Goal: Register for event/course

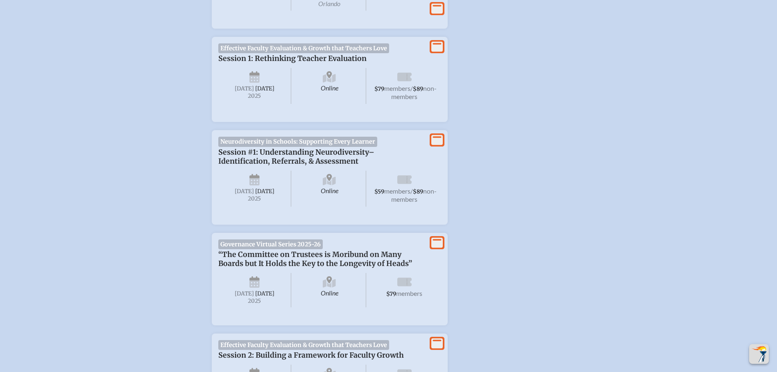
scroll to position [450, 0]
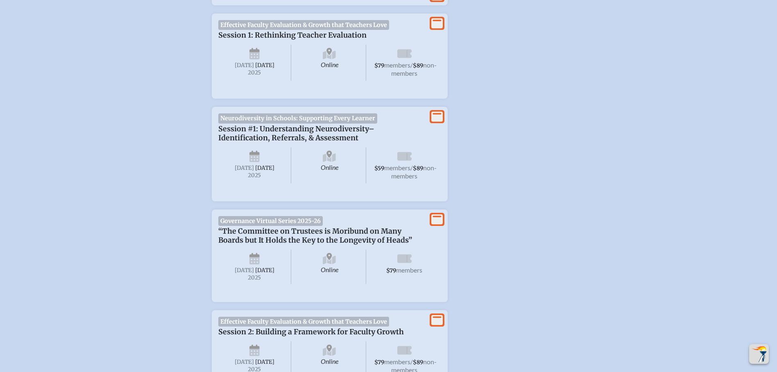
click at [256, 264] on icon at bounding box center [254, 260] width 10 height 7
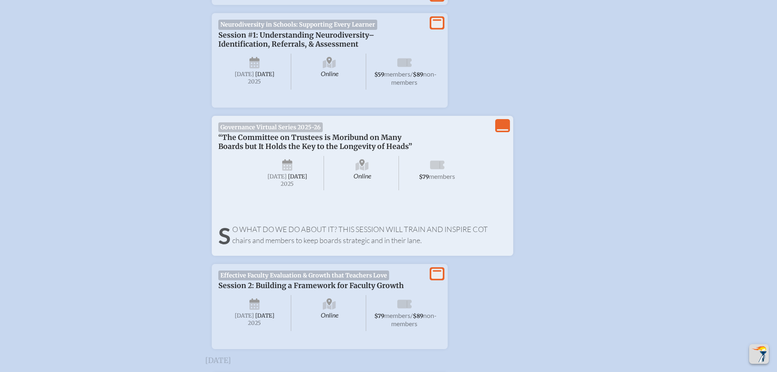
scroll to position [573, 0]
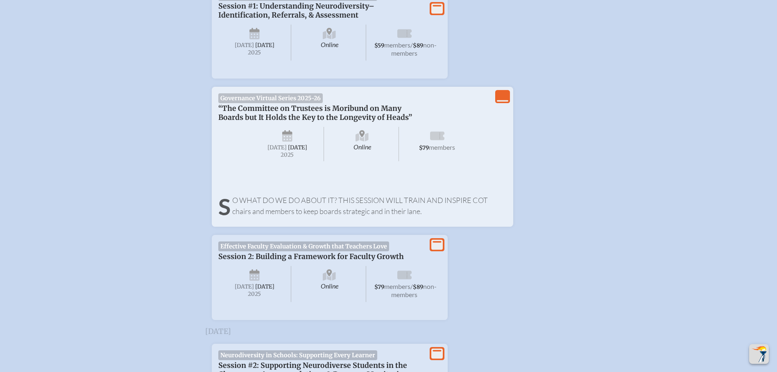
click at [287, 151] on span "[DATE]" at bounding box center [276, 147] width 19 height 7
click at [286, 133] on span "Thursday , September 25th , 2025" at bounding box center [287, 144] width 73 height 34
click at [503, 102] on icon "View Less" at bounding box center [502, 96] width 11 height 11
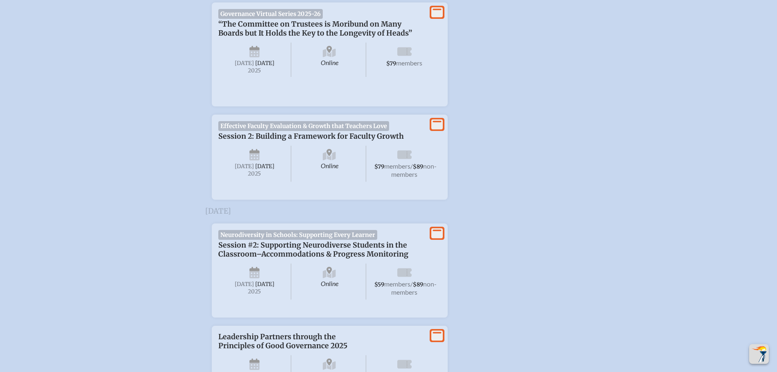
scroll to position [658, 0]
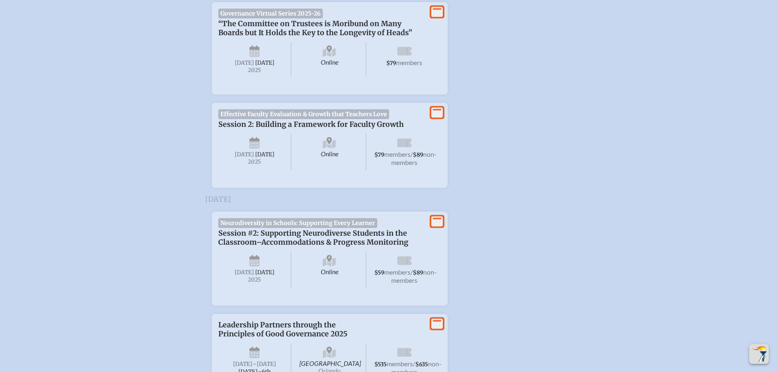
click at [438, 14] on icon at bounding box center [436, 12] width 11 height 10
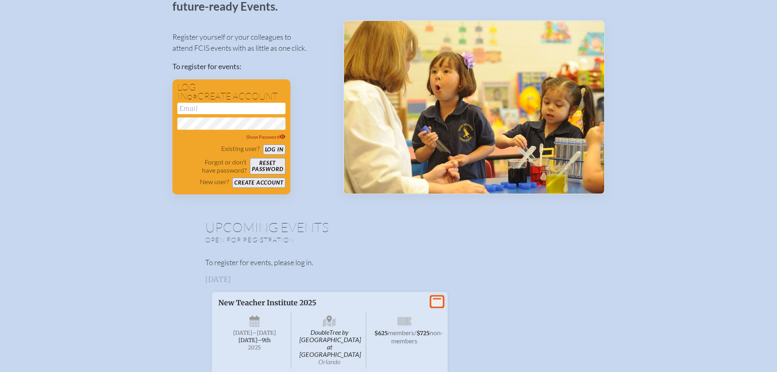
scroll to position [0, 0]
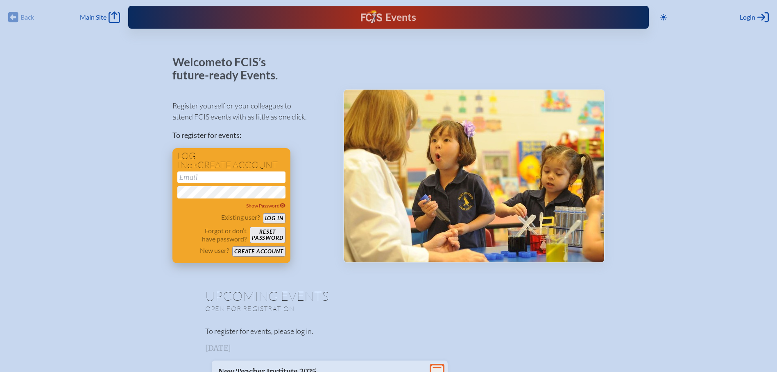
click at [216, 175] on input "email" at bounding box center [231, 177] width 108 height 11
type input "[EMAIL_ADDRESS][DOMAIN_NAME]"
click at [280, 217] on button "Log in" at bounding box center [274, 218] width 23 height 10
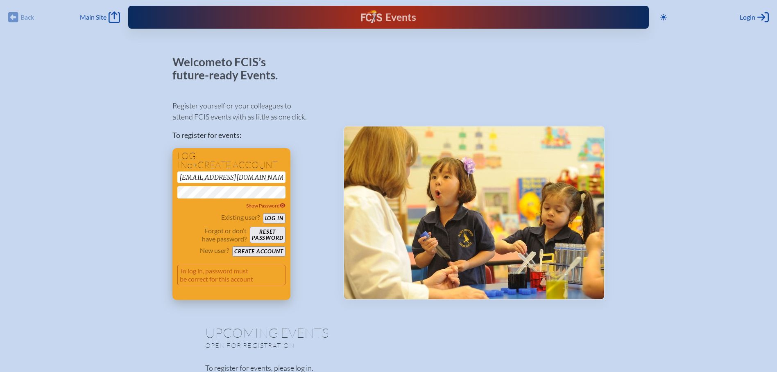
click at [267, 252] on button "Create account" at bounding box center [258, 252] width 53 height 10
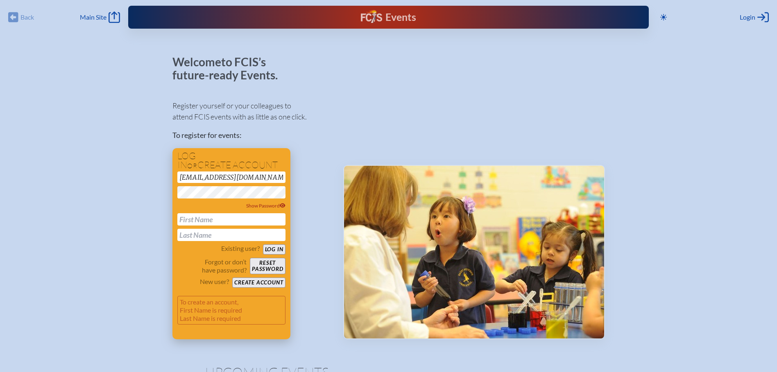
click at [192, 216] on input "text" at bounding box center [231, 219] width 108 height 12
type input "[PERSON_NAME]"
click at [265, 281] on button "Create account" at bounding box center [258, 283] width 53 height 10
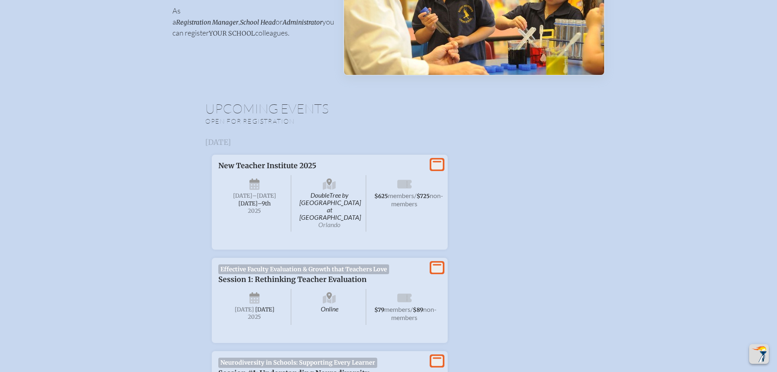
scroll to position [205, 0]
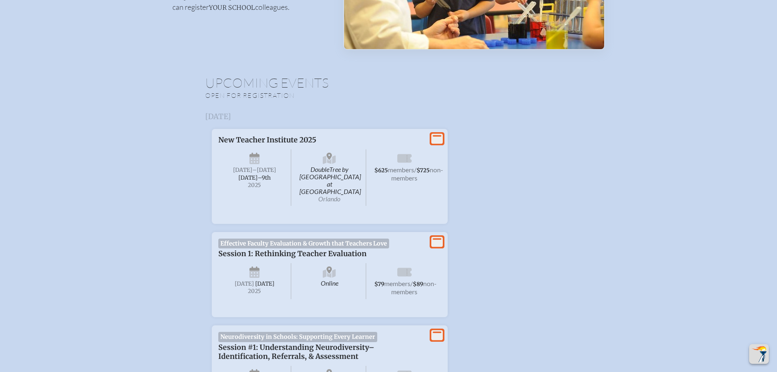
click at [277, 249] on span "Session 1: Rethinking Teacher Evaluation" at bounding box center [292, 253] width 148 height 9
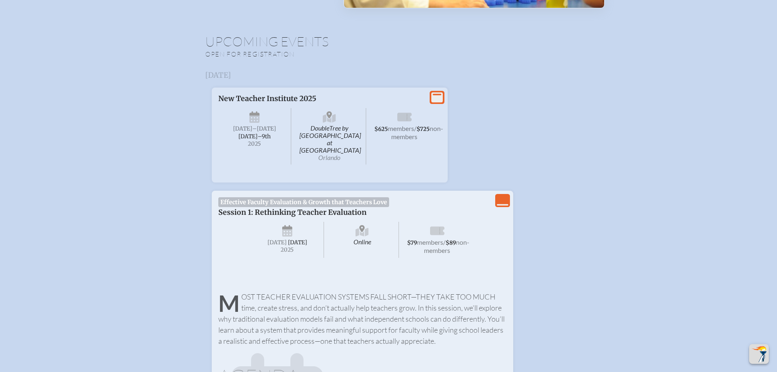
scroll to position [246, 0]
click at [501, 195] on icon "View Less" at bounding box center [502, 200] width 11 height 11
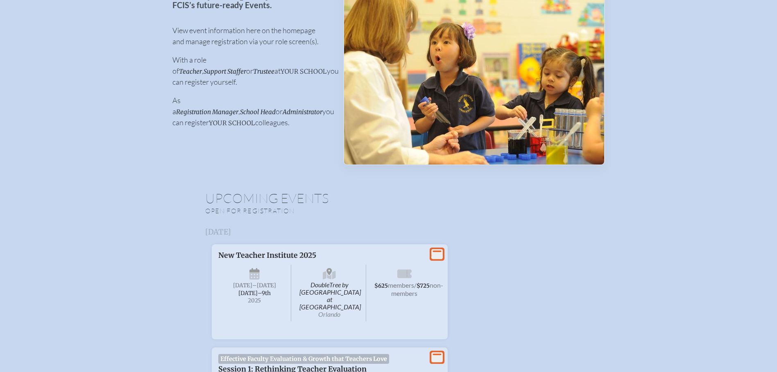
scroll to position [0, 0]
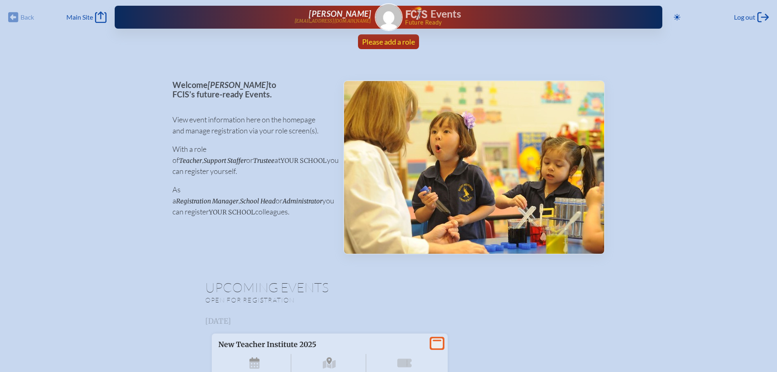
click at [393, 39] on span "Please add a role" at bounding box center [388, 41] width 53 height 9
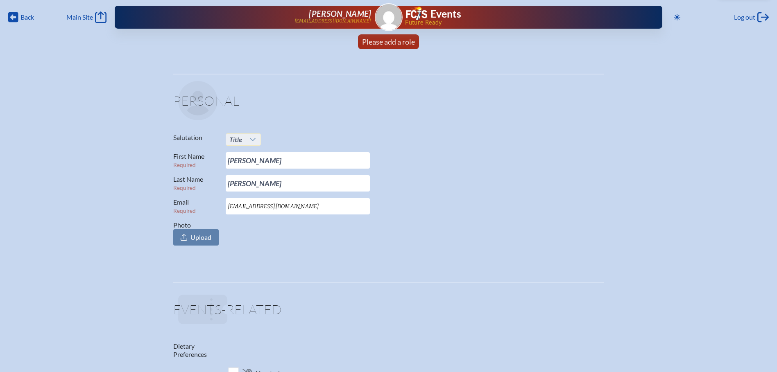
click at [253, 138] on icon at bounding box center [252, 139] width 7 height 7
click at [237, 167] on span "Mrs." at bounding box center [235, 166] width 12 height 8
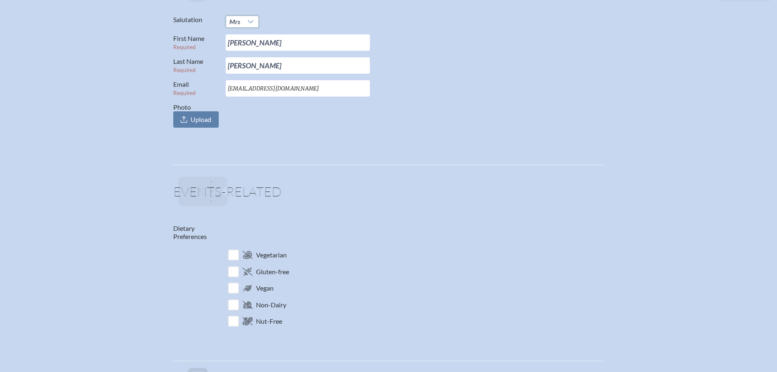
scroll to position [123, 0]
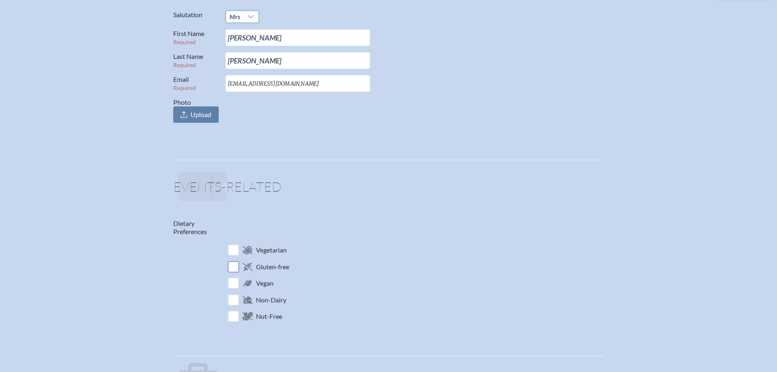
click at [234, 265] on input "checkbox" at bounding box center [233, 267] width 14 height 14
checkbox input "true"
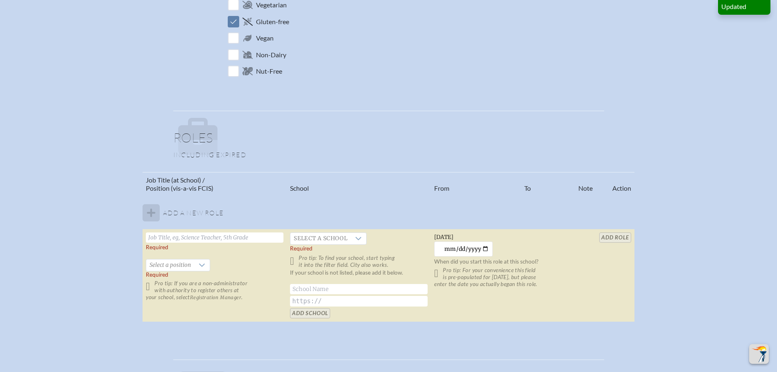
scroll to position [369, 0]
click at [183, 237] on input "text" at bounding box center [215, 237] width 138 height 10
type input "Board Chair"
click at [357, 240] on icon at bounding box center [358, 238] width 7 height 7
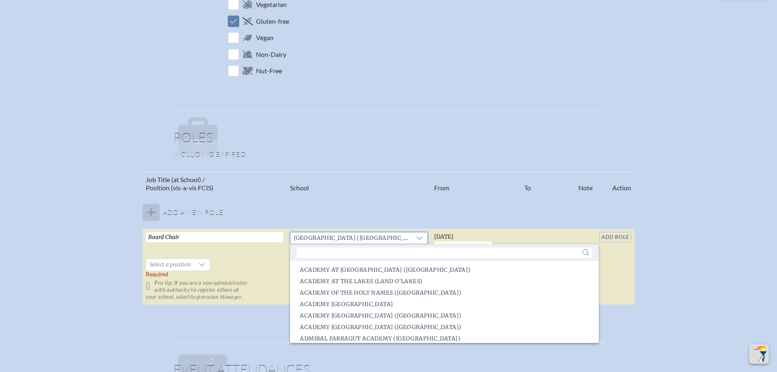
scroll to position [724, 0]
click at [328, 251] on input "text" at bounding box center [443, 253] width 295 height 10
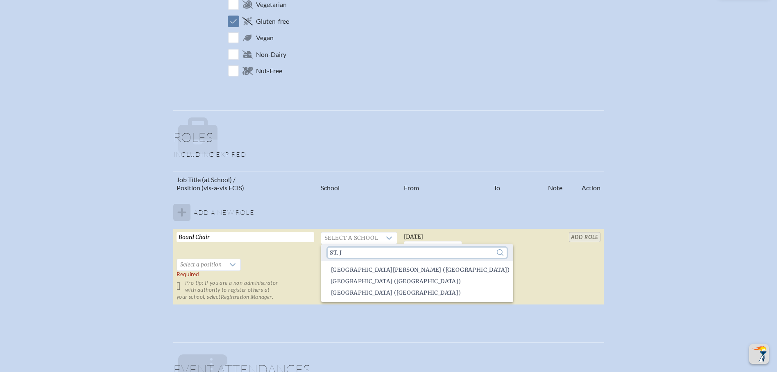
scroll to position [0, 0]
type input "st. j"
click at [379, 293] on span "[GEOGRAPHIC_DATA] ([GEOGRAPHIC_DATA])" at bounding box center [396, 293] width 130 height 8
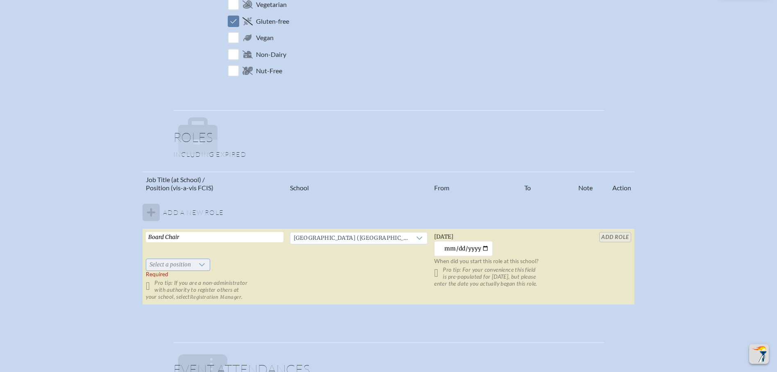
click at [201, 266] on icon at bounding box center [202, 264] width 6 height 3
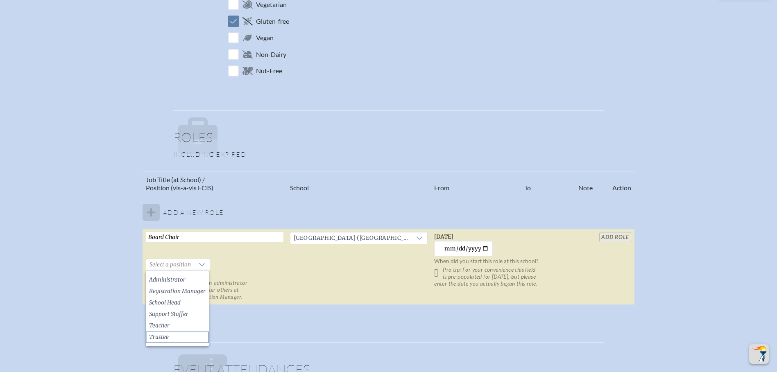
click at [165, 337] on span "Trustee" at bounding box center [159, 337] width 20 height 8
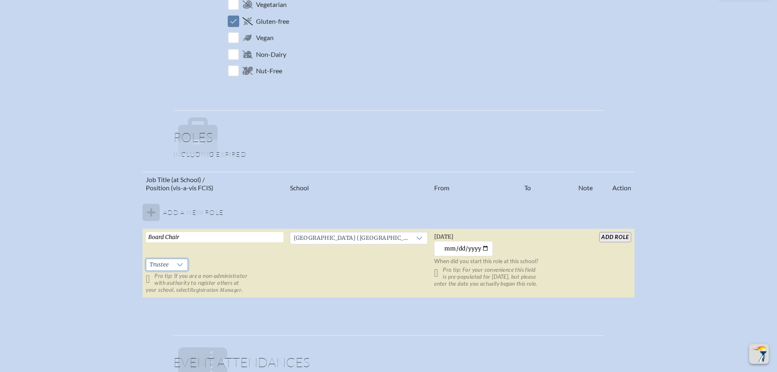
click at [622, 236] on input "add Role" at bounding box center [615, 237] width 32 height 10
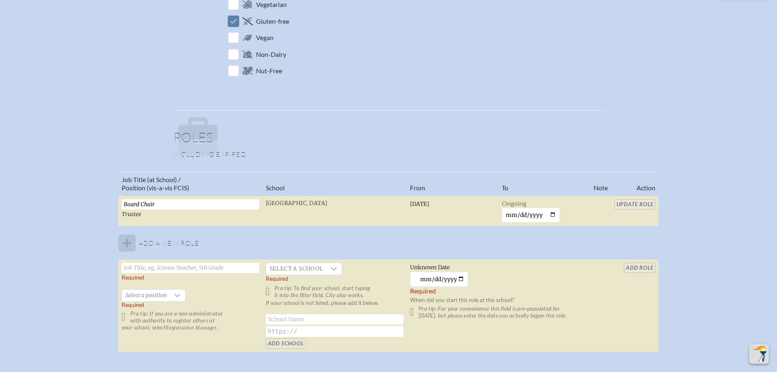
scroll to position [379, 0]
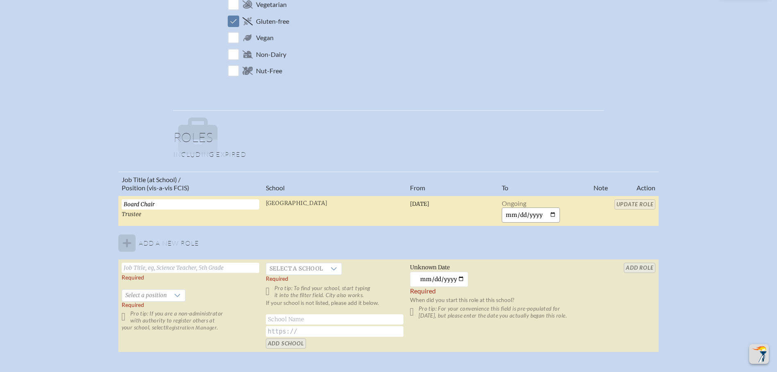
click at [550, 214] on input "date" at bounding box center [531, 215] width 59 height 15
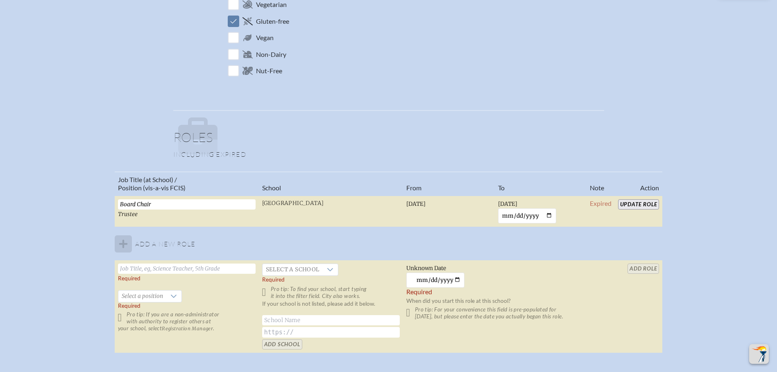
click at [709, 226] on div "Job Title (at School) / Position (vis-a-vis FCIS) School From To Note Action Bo…" at bounding box center [388, 266] width 762 height 189
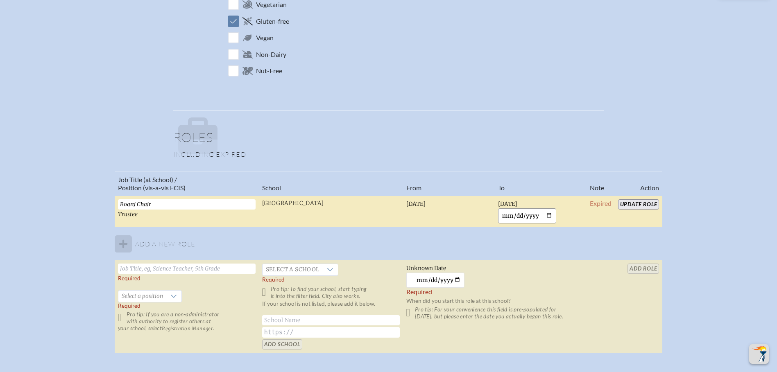
click at [541, 215] on input "[DATE]" at bounding box center [527, 215] width 59 height 15
click at [547, 216] on input "[DATE]" at bounding box center [527, 215] width 59 height 15
type input "[DATE]"
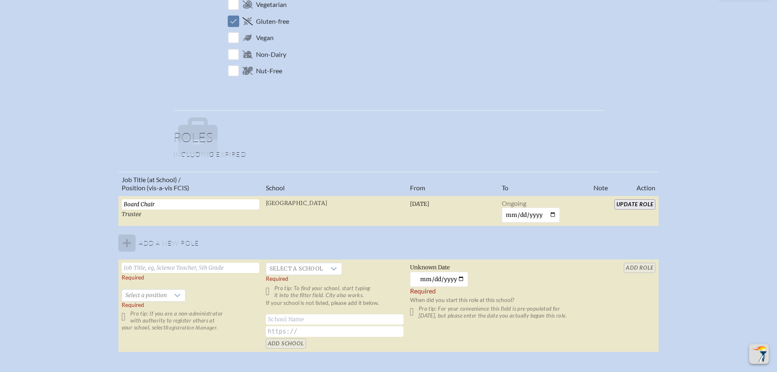
click at [705, 256] on div "Job Title (at School) / Position (vis-a-vis FCIS) School From To Note Action Bo…" at bounding box center [388, 266] width 762 height 188
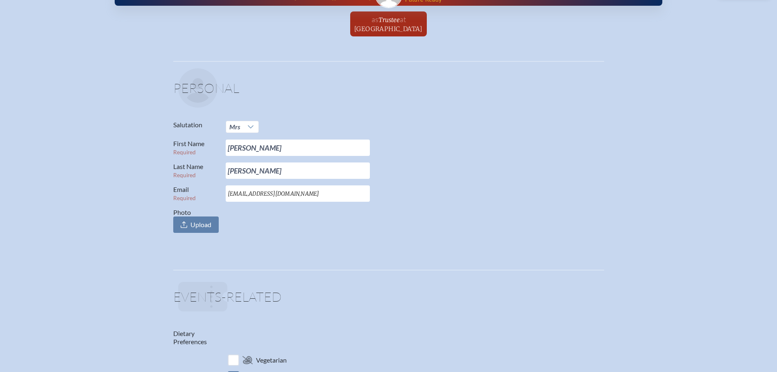
scroll to position [0, 0]
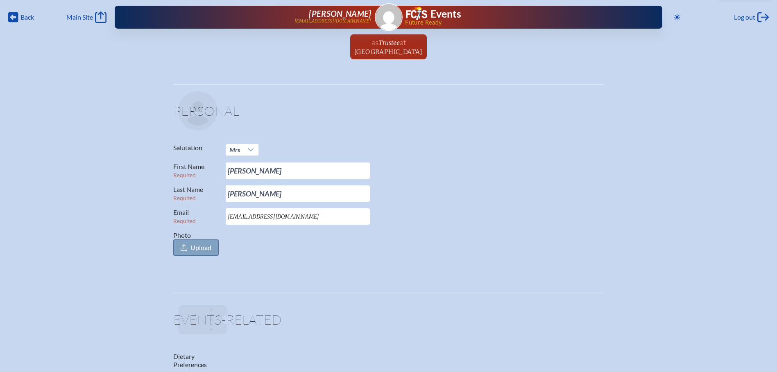
click at [203, 245] on span "Upload" at bounding box center [200, 248] width 21 height 8
click at [0, 0] on input "Photo Upload" at bounding box center [0, 0] width 0 height 0
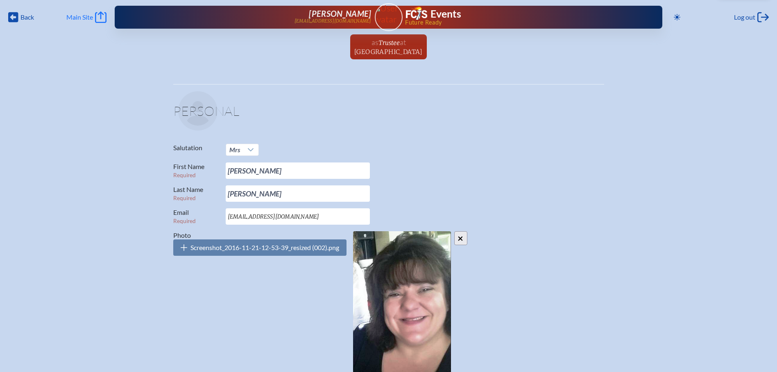
click at [90, 14] on span "Main Site" at bounding box center [79, 17] width 27 height 8
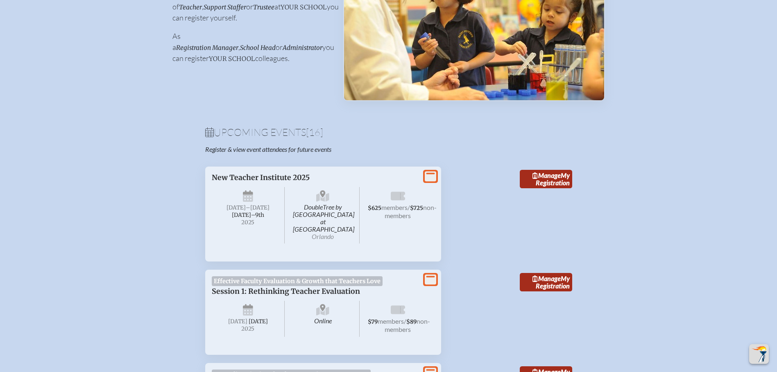
scroll to position [205, 0]
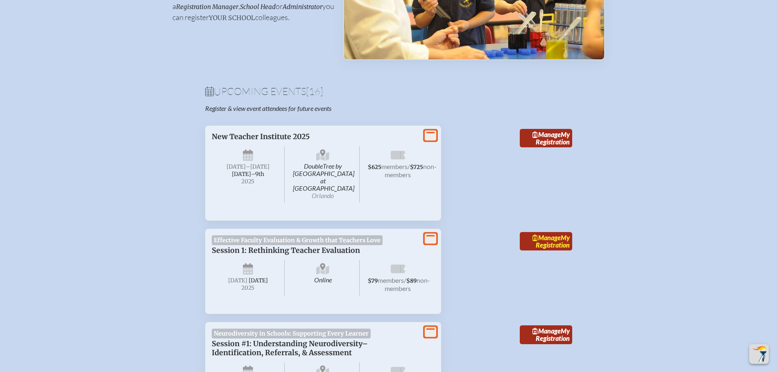
click at [539, 235] on link "Manage My Registration" at bounding box center [546, 241] width 52 height 19
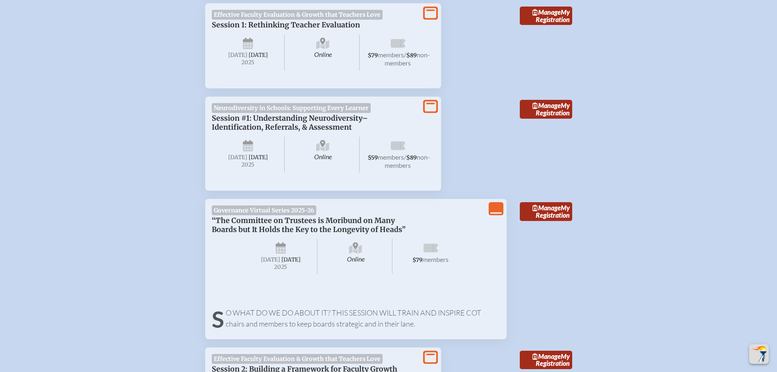
scroll to position [450, 0]
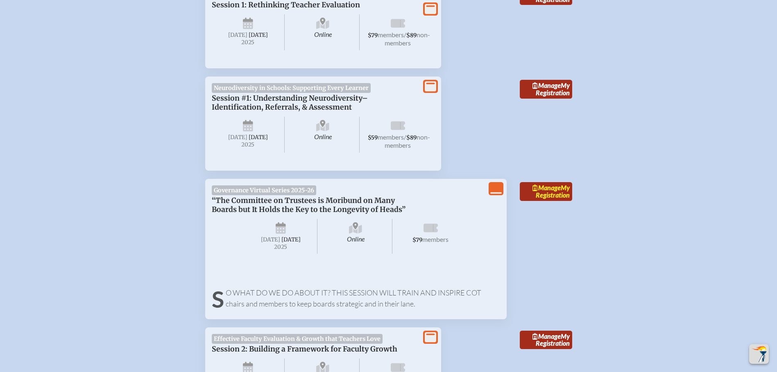
click at [536, 197] on link "Manage My Registration" at bounding box center [546, 191] width 52 height 19
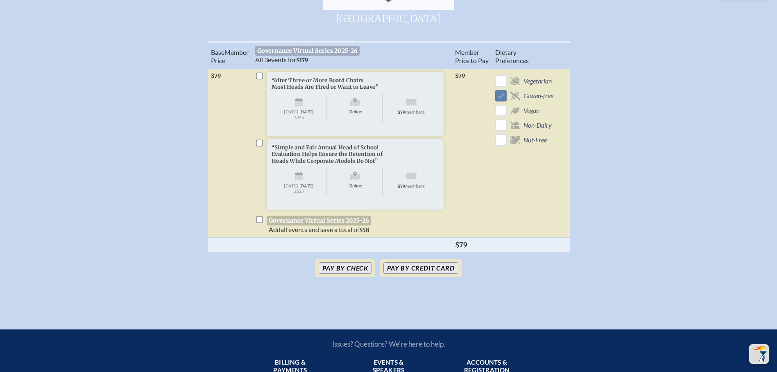
scroll to position [410, 0]
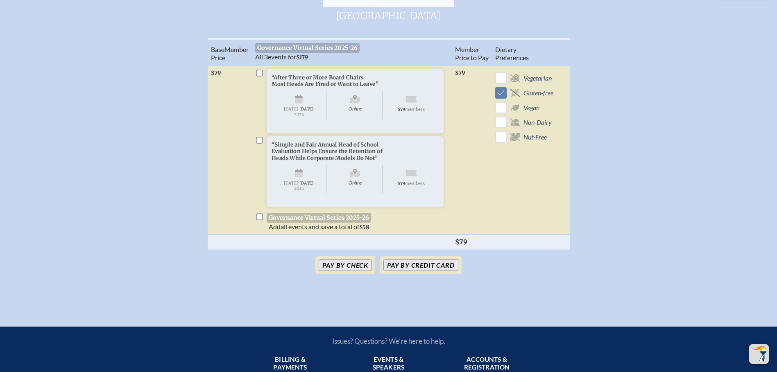
click at [259, 220] on input "checkbox" at bounding box center [259, 216] width 7 height 7
checkbox input "true"
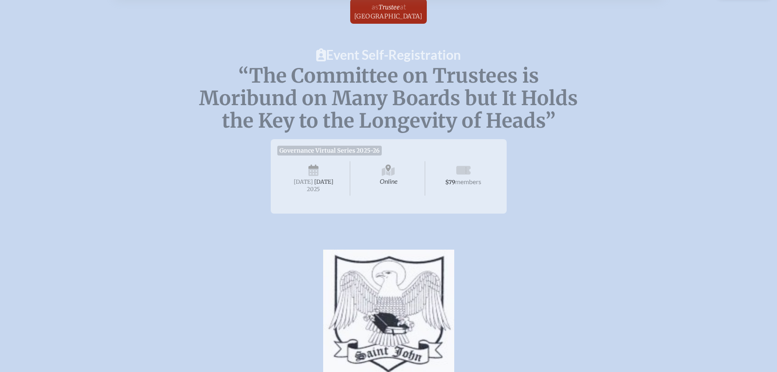
scroll to position [0, 0]
